Goal: Task Accomplishment & Management: Manage account settings

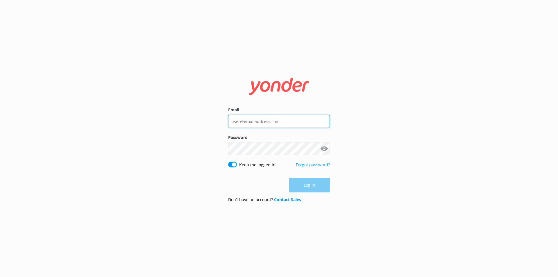
type input "[EMAIL_ADDRESS][DOMAIN_NAME]"
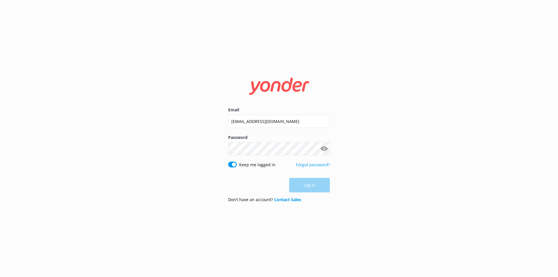
click at [309, 184] on div "Log in" at bounding box center [279, 185] width 102 height 15
click at [309, 184] on button "Log in" at bounding box center [309, 185] width 41 height 15
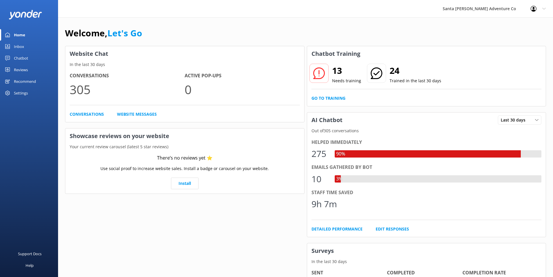
click at [19, 46] on div "Inbox" at bounding box center [19, 47] width 10 height 12
